Goal: Check status: Check status

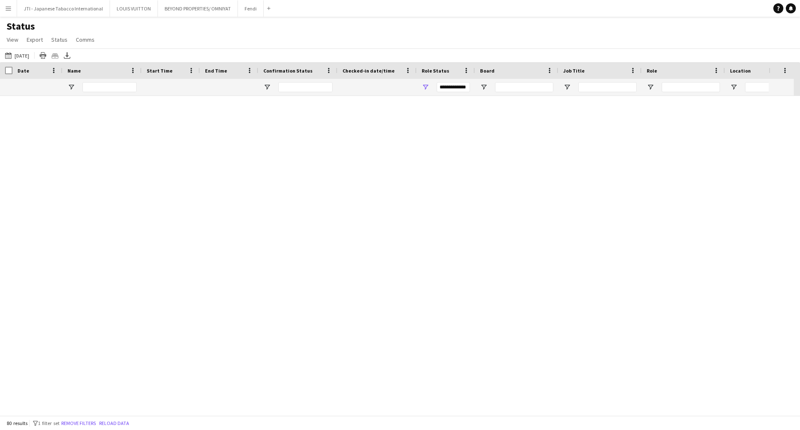
scroll to position [1209, 0]
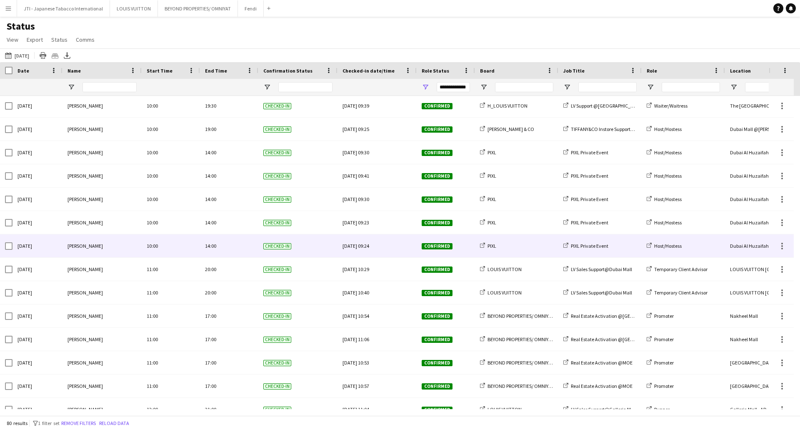
scroll to position [1376, 0]
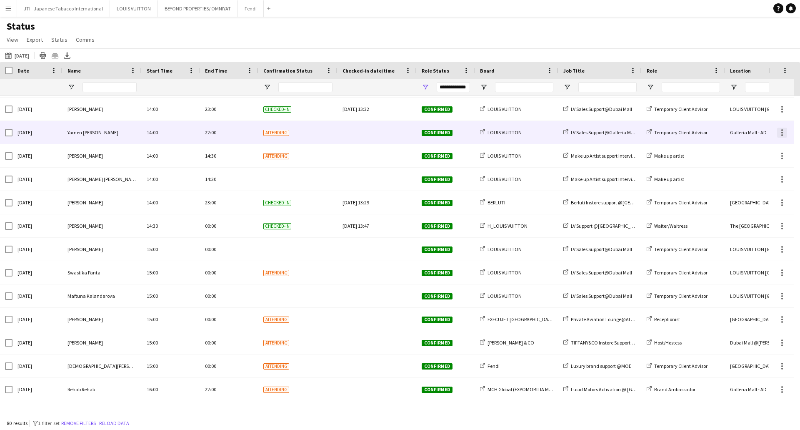
click at [784, 132] on div at bounding box center [783, 133] width 10 height 10
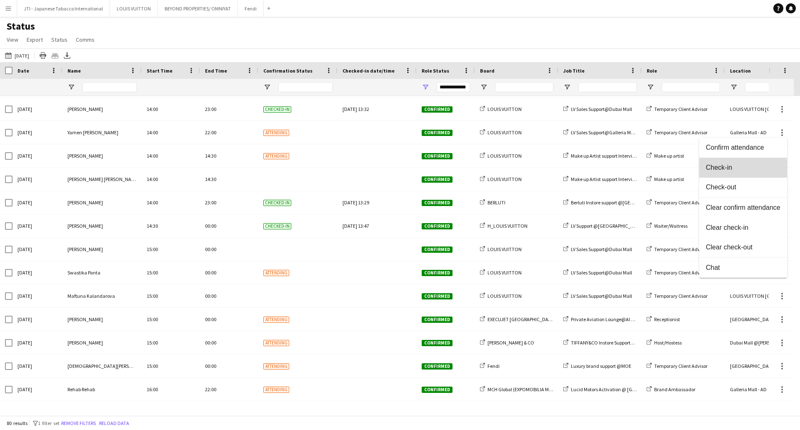
click at [720, 172] on button "Check-in" at bounding box center [744, 168] width 88 height 20
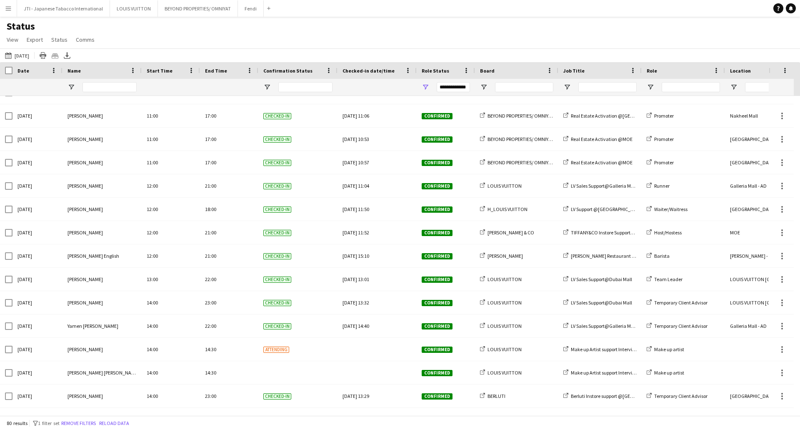
scroll to position [1221, 0]
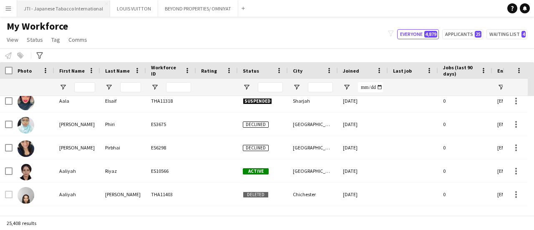
click at [232, 25] on div "My Workforce View Views Default view New view Update view Delete view Edit name…" at bounding box center [267, 34] width 534 height 28
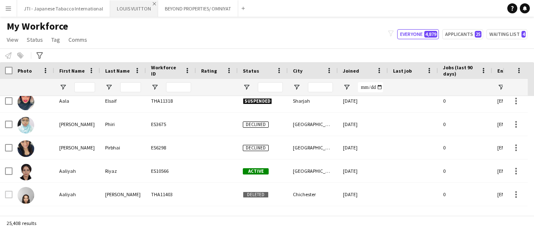
click at [153, 3] on app-icon "Close" at bounding box center [154, 3] width 3 height 3
click at [185, 4] on app-icon "Close" at bounding box center [186, 3] width 3 height 3
